Goal: Book appointment/travel/reservation

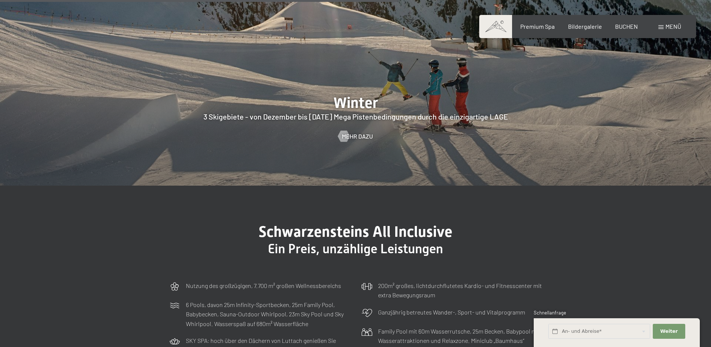
scroll to position [2116, 0]
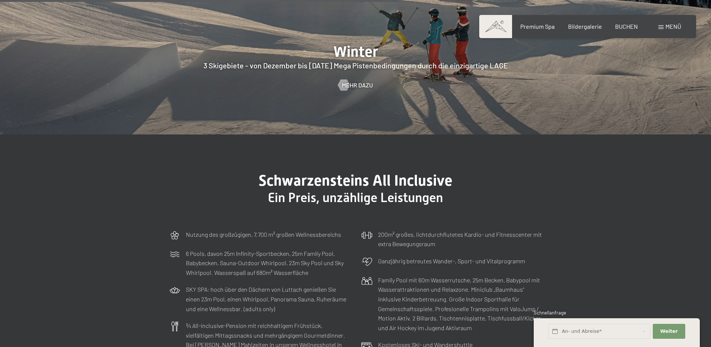
click at [674, 29] on span "Menü" at bounding box center [674, 26] width 16 height 7
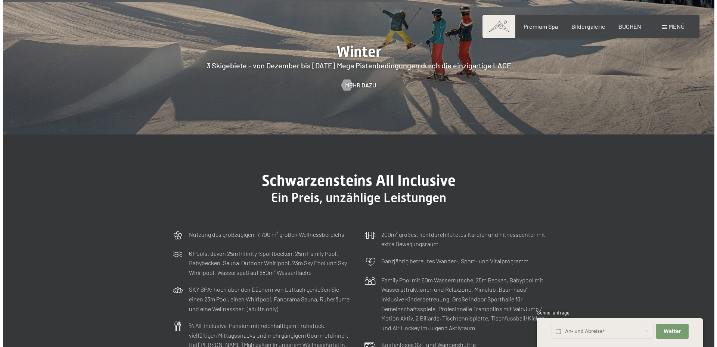
scroll to position [2126, 0]
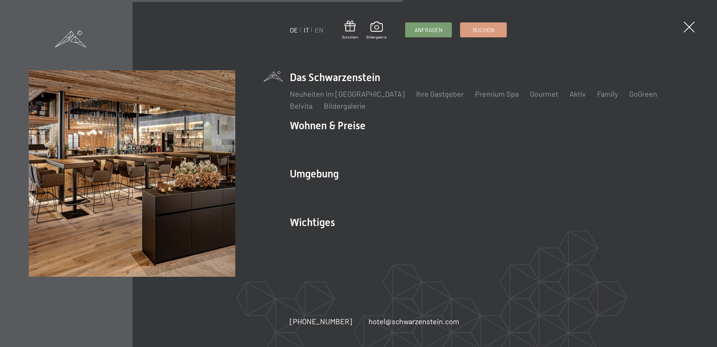
click at [305, 30] on link "IT" at bounding box center [307, 30] width 6 height 8
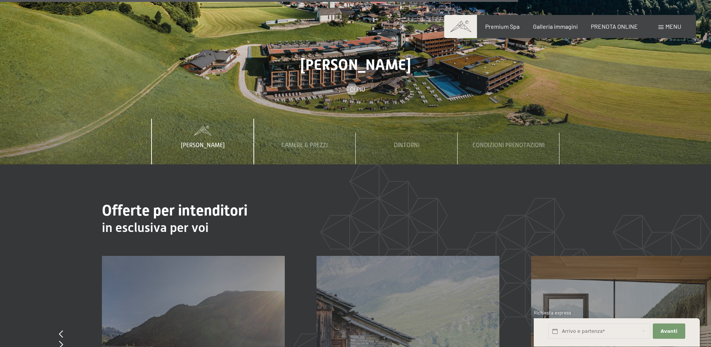
scroll to position [2988, 0]
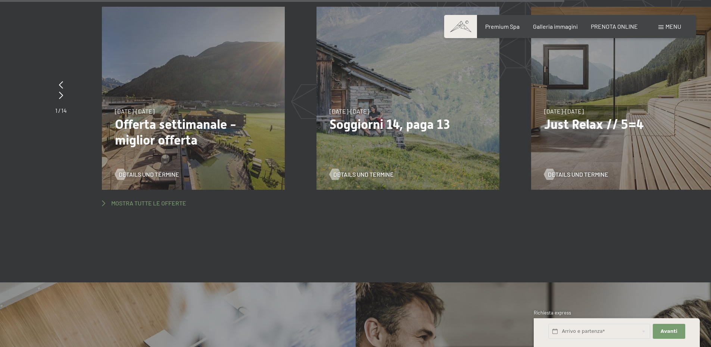
click at [152, 199] on span "Mostra tutte le offerte" at bounding box center [148, 203] width 75 height 8
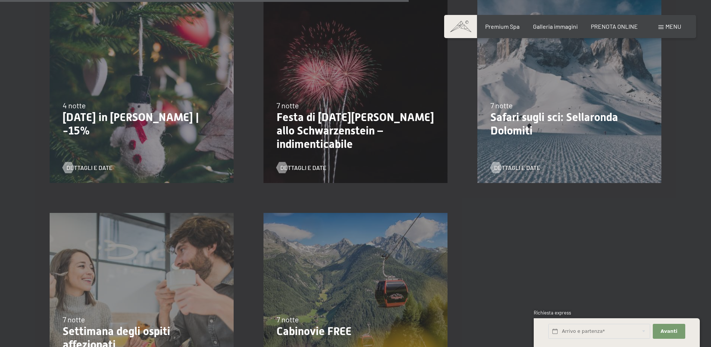
scroll to position [685, 0]
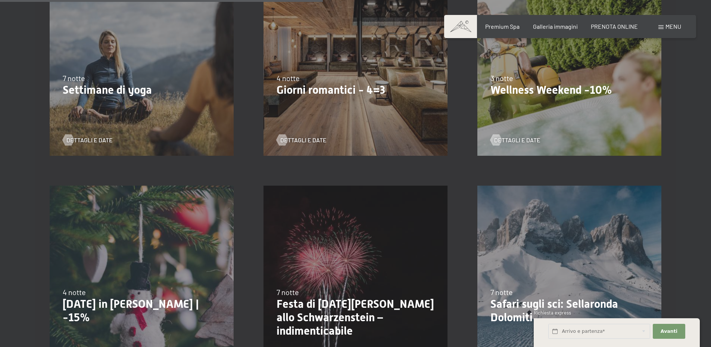
click at [536, 117] on div "13/11/2025-1/12/2025 11/12/2025-22/12/2025 15/1/2026-26/1/2026 12/3/2026-23/3/2…" at bounding box center [570, 63] width 214 height 214
click at [544, 83] on p "Wellness Weekend -10%" at bounding box center [570, 89] width 158 height 13
click at [511, 140] on span "Dettagli e Date" at bounding box center [525, 140] width 46 height 8
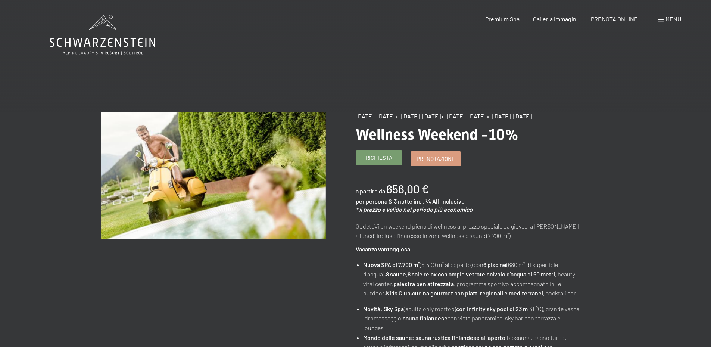
click at [377, 162] on span "Richiesta" at bounding box center [379, 158] width 27 height 8
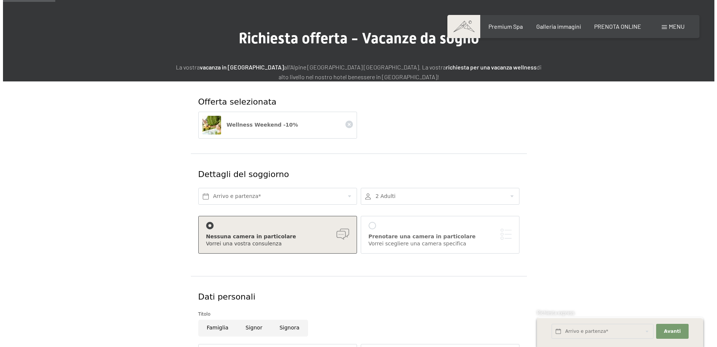
scroll to position [62, 0]
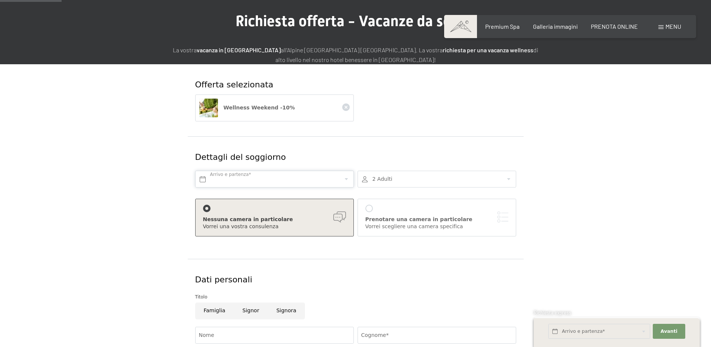
click at [256, 178] on input "text" at bounding box center [274, 179] width 159 height 17
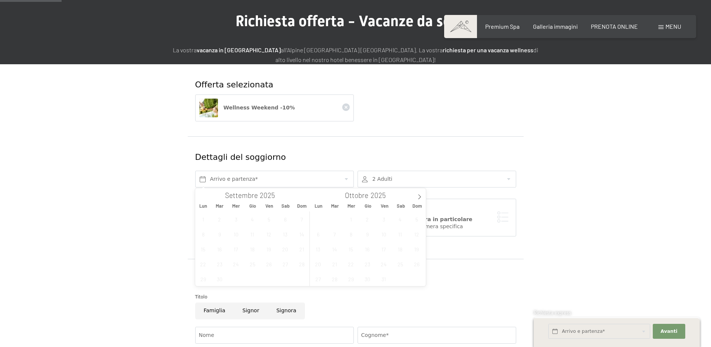
click at [385, 251] on span "17" at bounding box center [384, 249] width 15 height 15
click at [620, 29] on div "PRENOTA ONLINE" at bounding box center [614, 25] width 47 height 8
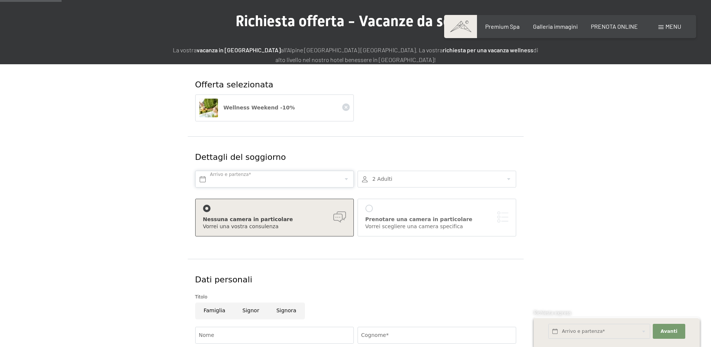
click at [264, 178] on input "text" at bounding box center [274, 179] width 159 height 17
click at [391, 155] on div "Dettagli del soggiorno" at bounding box center [328, 158] width 267 height 12
click at [347, 108] on icon at bounding box center [345, 106] width 7 height 7
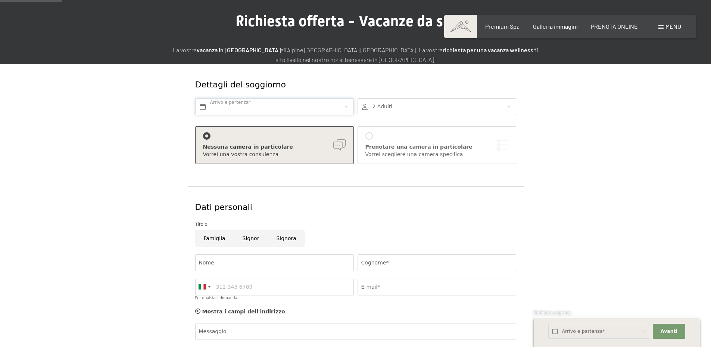
click at [274, 111] on input "text" at bounding box center [274, 106] width 159 height 17
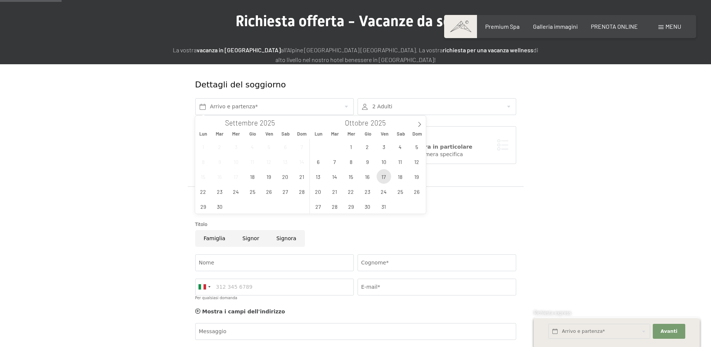
click at [385, 178] on span "17" at bounding box center [384, 176] width 15 height 15
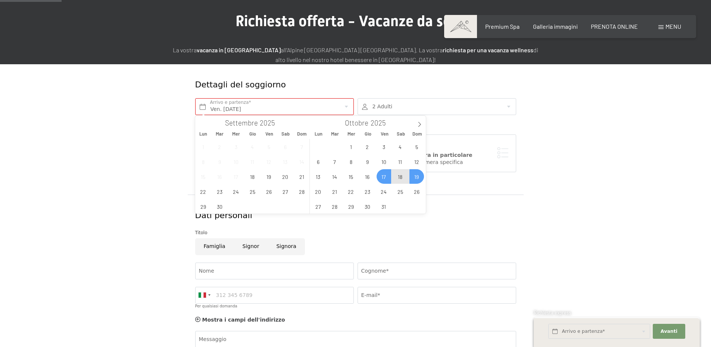
click at [418, 178] on span "19" at bounding box center [417, 176] width 15 height 15
type input "Ven. 17/10/2025 - Dom. 19/10/2025"
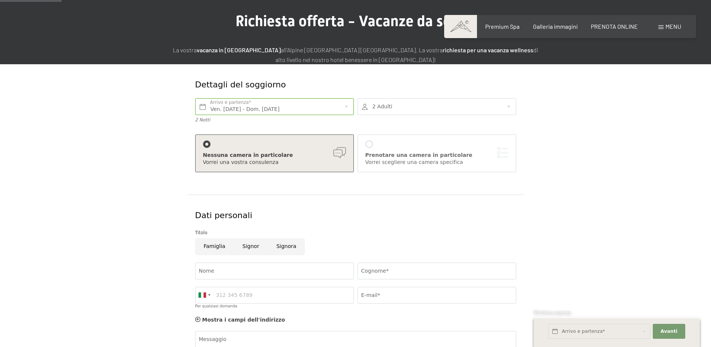
click at [367, 143] on div at bounding box center [369, 143] width 7 height 7
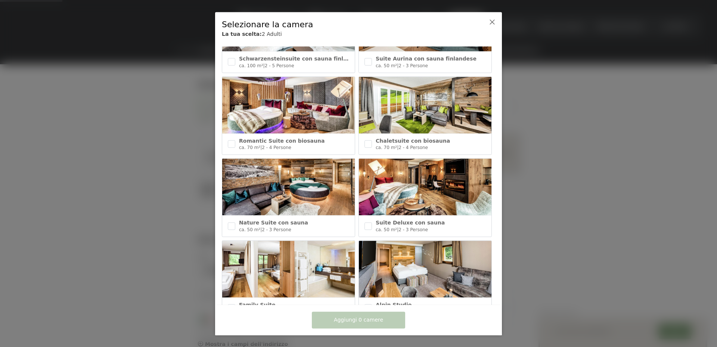
scroll to position [0, 0]
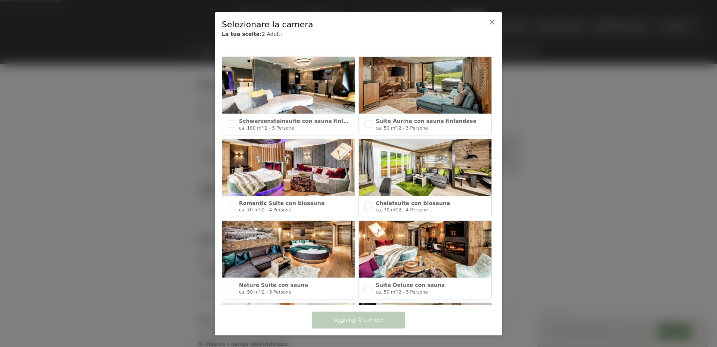
click at [364, 204] on input "checkbox" at bounding box center [367, 205] width 7 height 7
checkbox input "true"
click at [230, 207] on input "checkbox" at bounding box center [231, 205] width 7 height 7
checkbox input "true"
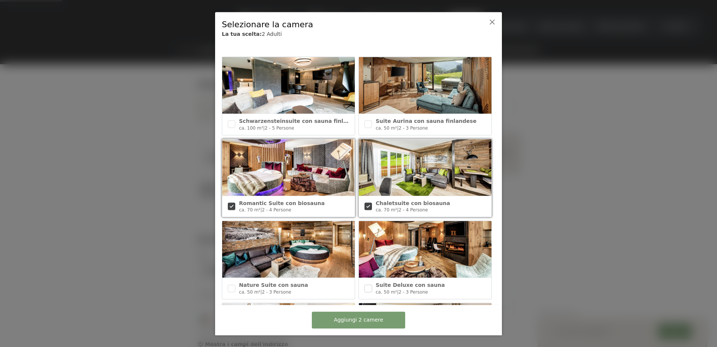
click at [370, 285] on input "checkbox" at bounding box center [367, 288] width 7 height 7
checkbox input "true"
click at [230, 286] on input "checkbox" at bounding box center [231, 288] width 7 height 7
checkbox input "true"
click at [366, 124] on input "checkbox" at bounding box center [367, 124] width 7 height 7
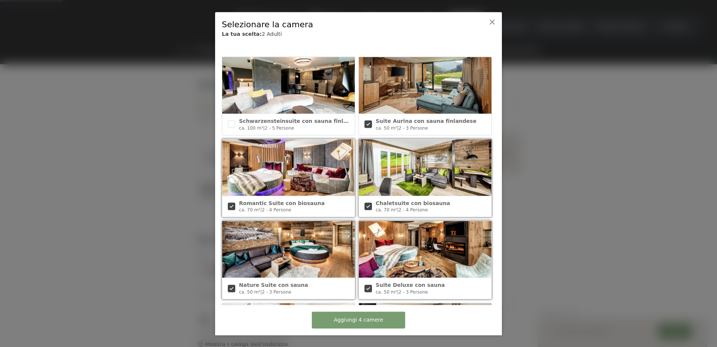
checkbox input "true"
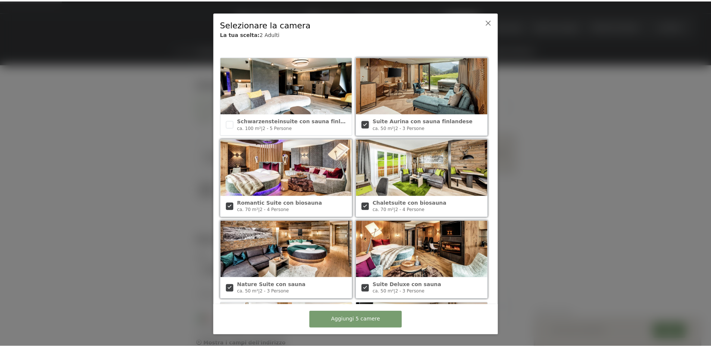
scroll to position [62, 0]
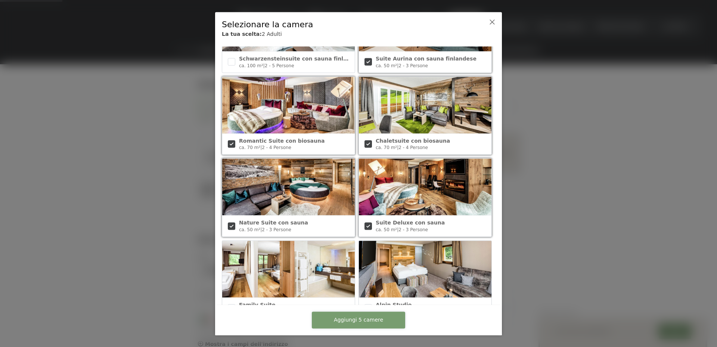
click at [344, 320] on span "Aggiungi 5 camere" at bounding box center [358, 319] width 49 height 7
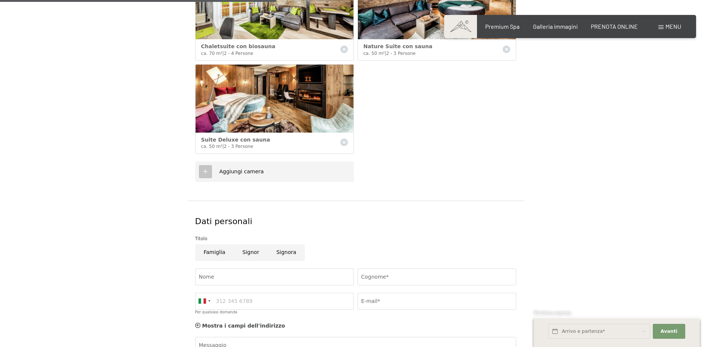
scroll to position [436, 0]
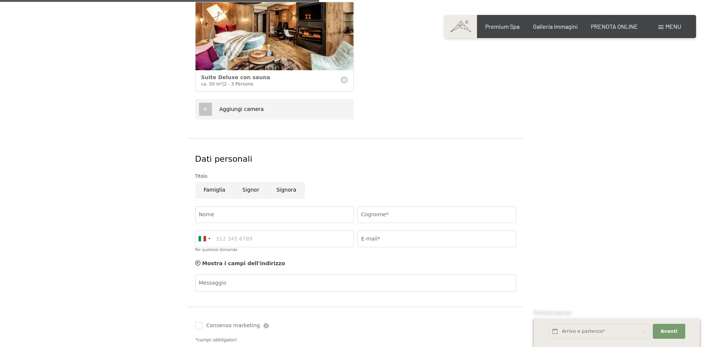
click at [243, 192] on input "Signor" at bounding box center [251, 190] width 34 height 17
radio input "true"
click at [236, 214] on input "Nome" at bounding box center [274, 214] width 159 height 17
type input "Cristiano"
type input "Repetti"
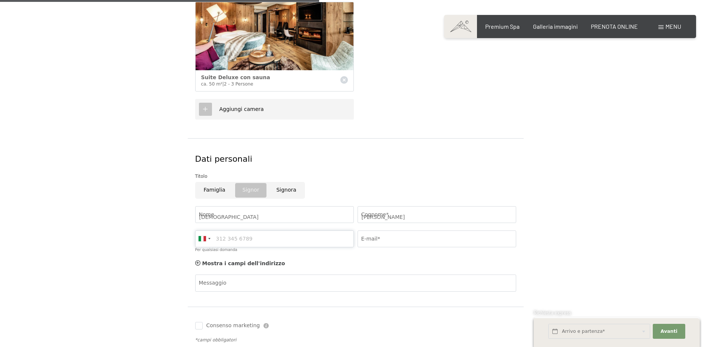
type input "3357570445"
type input "cristiano.repetti@gmail.com"
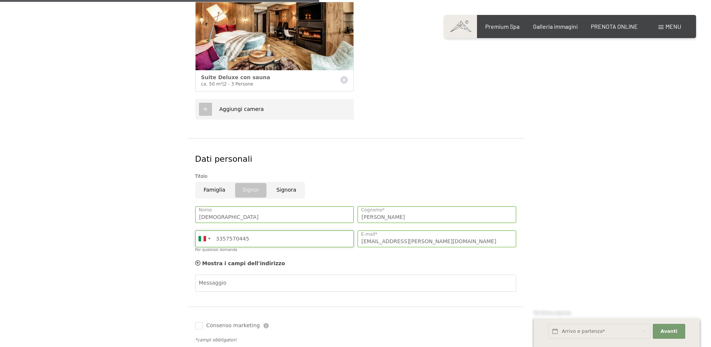
drag, startPoint x: 265, startPoint y: 241, endPoint x: 197, endPoint y: 230, distance: 68.9
click at [197, 230] on div "Germany (Deutschland) +49 Italy (Italia) +39 Austria (Österreich) +43 Switzerla…" at bounding box center [274, 242] width 162 height 30
click at [235, 279] on div "Messaggio" at bounding box center [355, 295] width 321 height 43
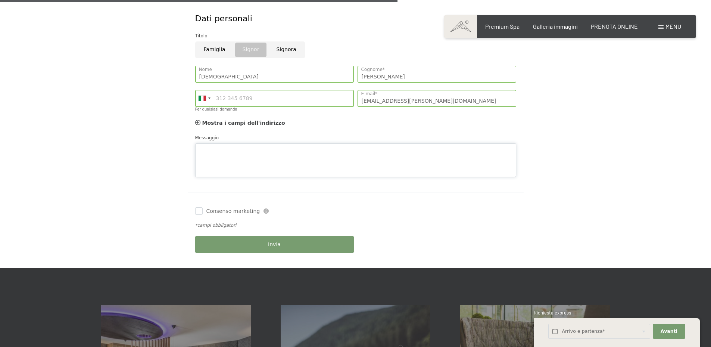
scroll to position [560, 0]
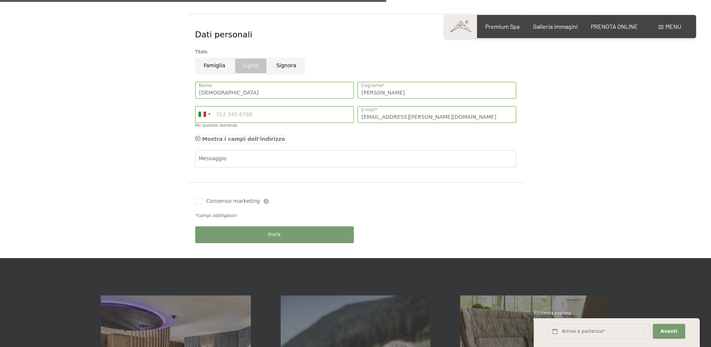
click at [234, 140] on span "Mostra i campi dell'indirizzo" at bounding box center [243, 139] width 83 height 6
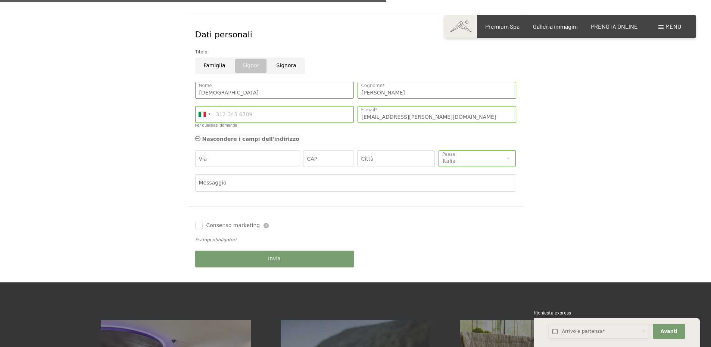
click at [234, 140] on span "Nascondere i campi dell'indirizzo" at bounding box center [250, 139] width 97 height 6
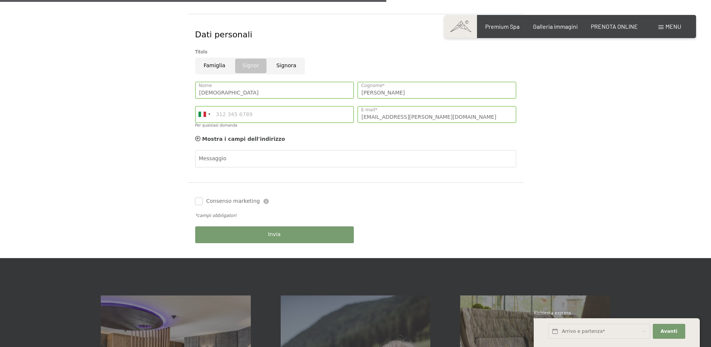
click at [199, 201] on input "Consenso marketing" at bounding box center [198, 201] width 7 height 7
checkbox input "true"
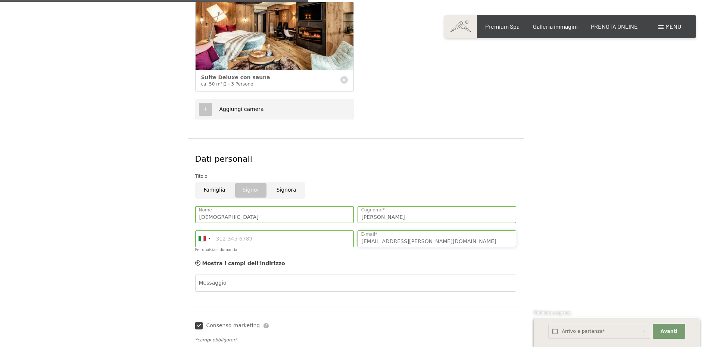
drag, startPoint x: 386, startPoint y: 238, endPoint x: 305, endPoint y: 233, distance: 81.2
click at [305, 233] on div "Cristiano Nome Repetti Cognome* Germany (Deutschland) +49 Italy (Italia) +39 Au…" at bounding box center [355, 231] width 325 height 58
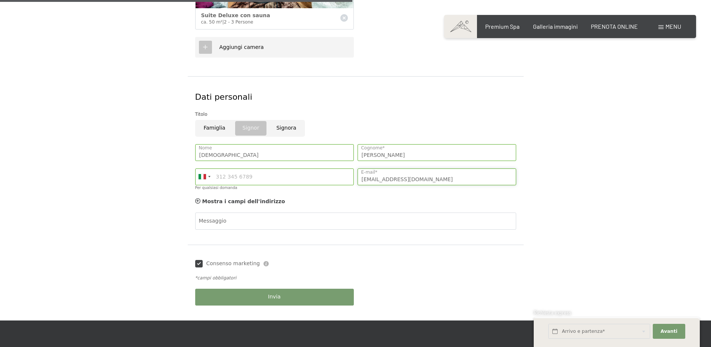
type input "crisumts@gmail.com"
click at [219, 130] on input "Famiglia" at bounding box center [214, 128] width 39 height 17
radio input "true"
click at [248, 129] on input "Signor" at bounding box center [251, 128] width 34 height 17
radio input "true"
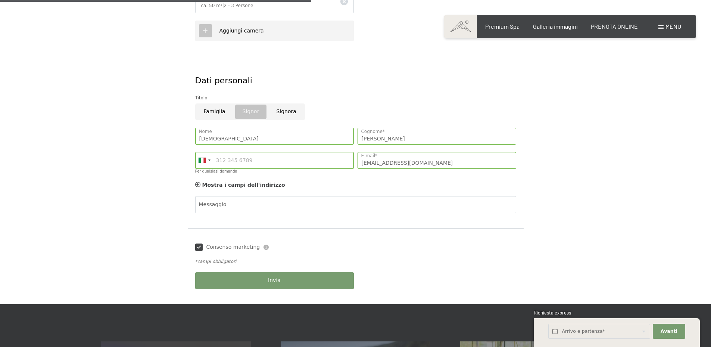
scroll to position [623, 0]
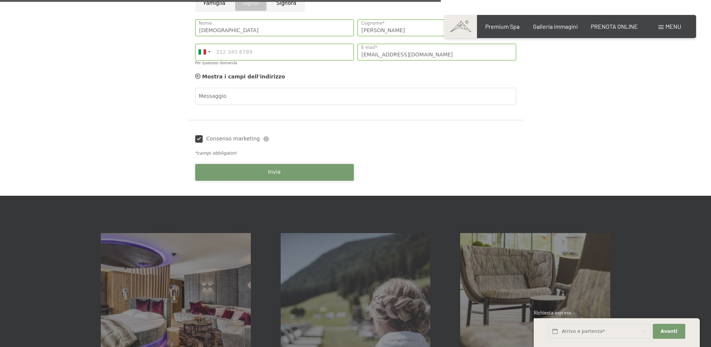
click at [268, 169] on button "Invia" at bounding box center [274, 172] width 159 height 17
